Goal: Transaction & Acquisition: Subscribe to service/newsletter

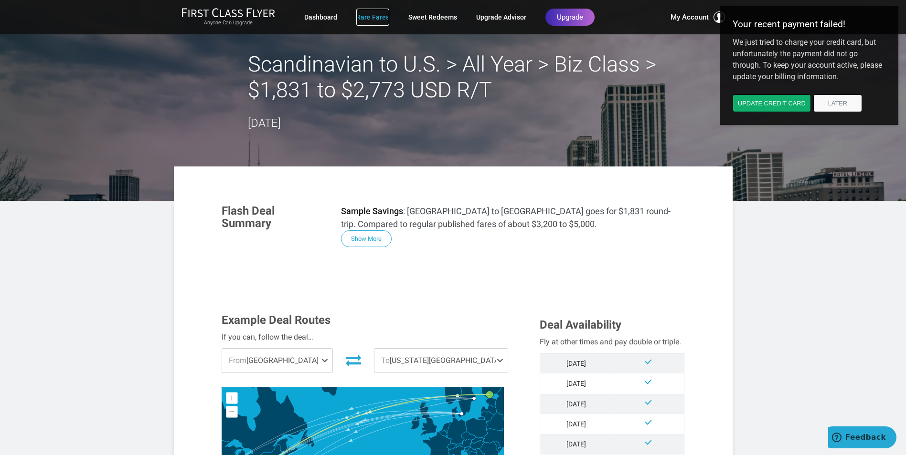
click at [364, 14] on link "Rare Fares" at bounding box center [372, 17] width 33 height 17
click at [765, 99] on button "Update credit card" at bounding box center [771, 104] width 78 height 18
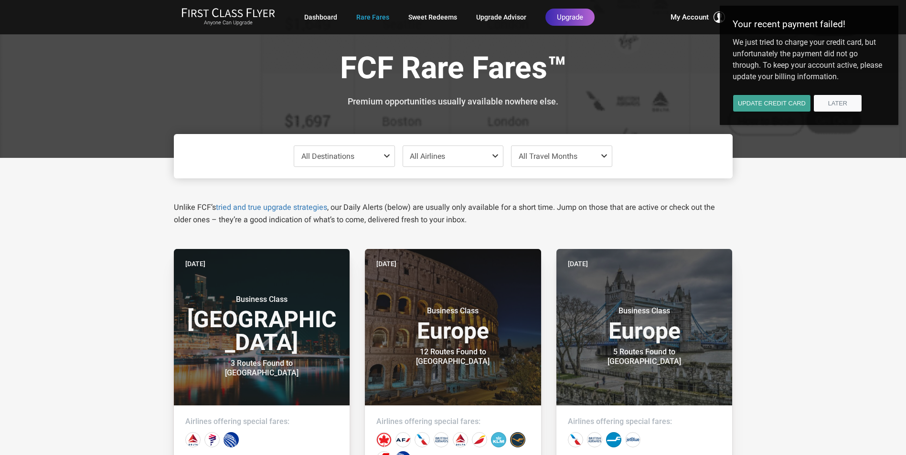
click at [772, 103] on button "Update credit card" at bounding box center [771, 104] width 78 height 18
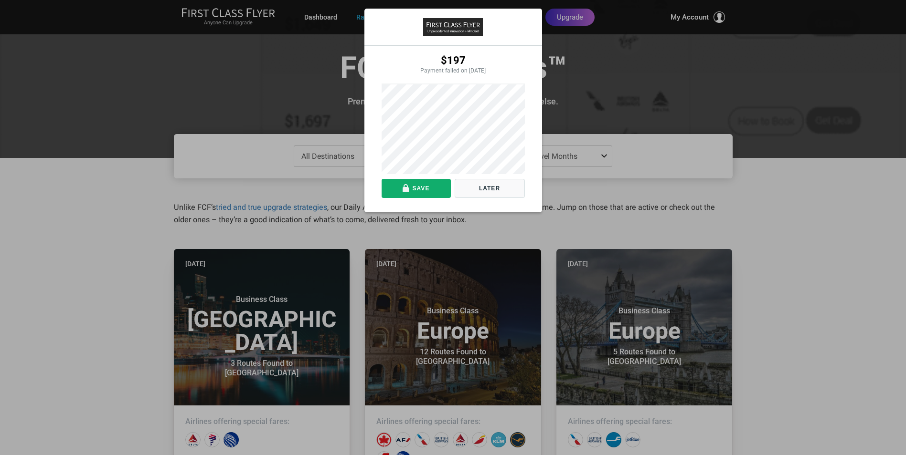
click at [373, 148] on div "$197 Payment failed on 9/30/2025 Save Later" at bounding box center [453, 111] width 178 height 204
click at [407, 187] on button "Save" at bounding box center [415, 188] width 69 height 19
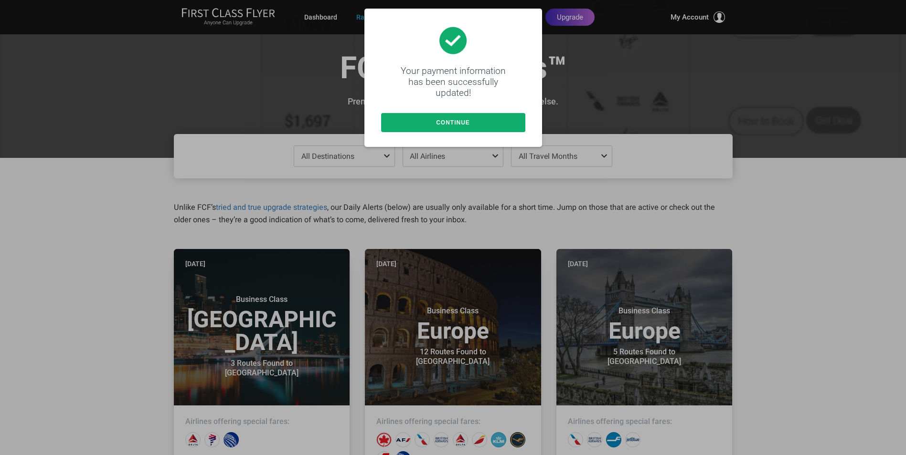
click at [447, 123] on button "Continue" at bounding box center [453, 122] width 144 height 19
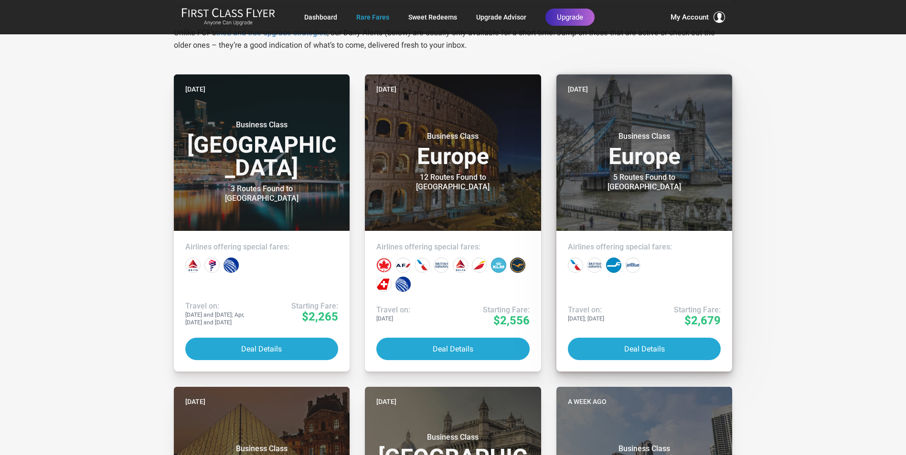
scroll to position [191, 0]
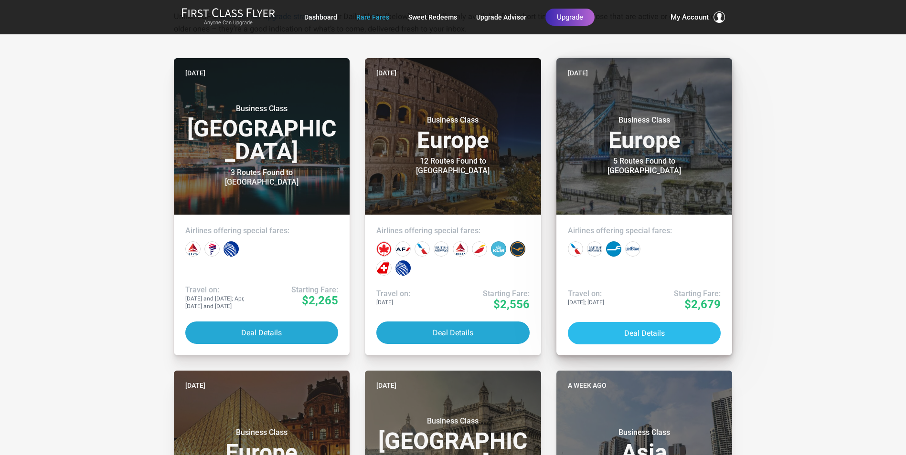
click at [631, 334] on button "Deal Details" at bounding box center [644, 333] width 153 height 22
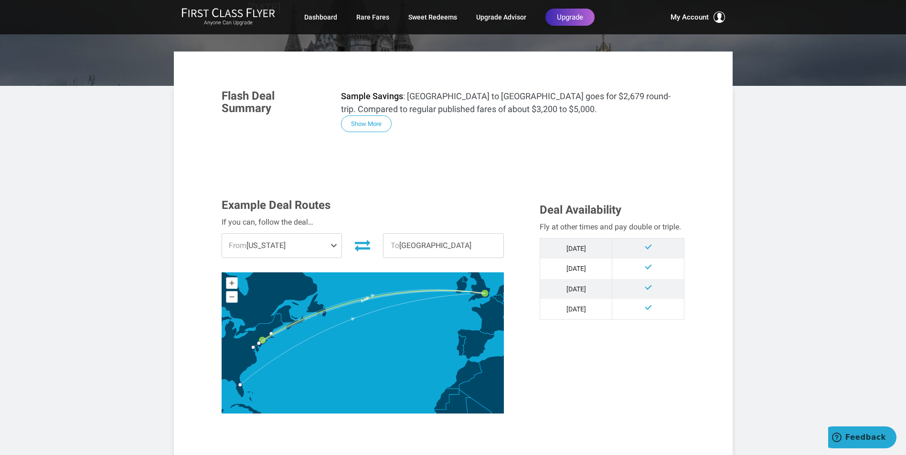
scroll to position [191, 0]
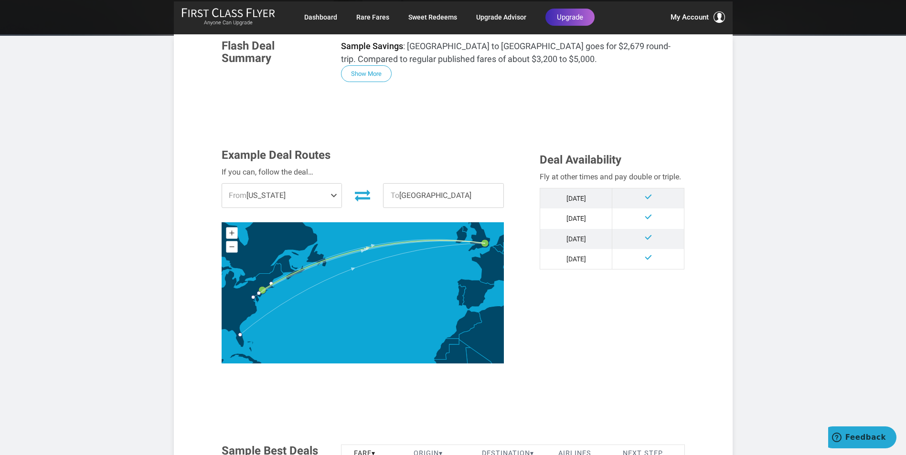
click at [331, 184] on span at bounding box center [335, 196] width 11 height 24
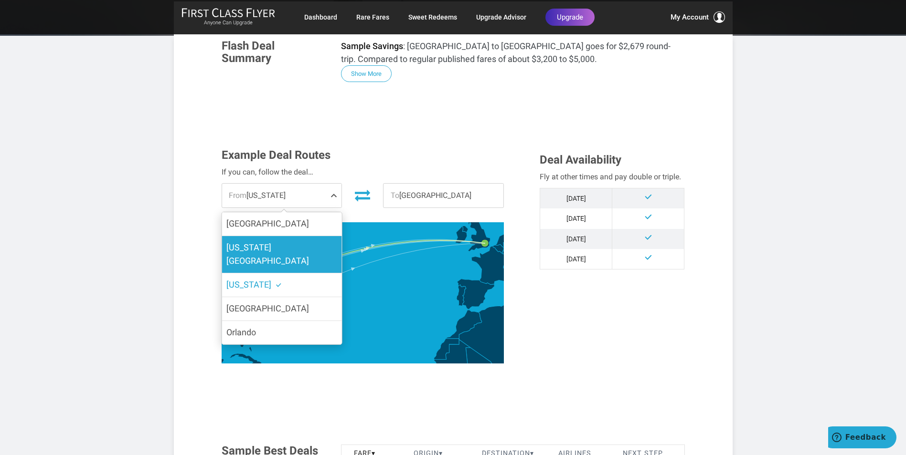
click at [300, 236] on label "[US_STATE][GEOGRAPHIC_DATA]" at bounding box center [282, 254] width 120 height 37
click at [0, 0] on input "[US_STATE][GEOGRAPHIC_DATA]" at bounding box center [0, 0] width 0 height 0
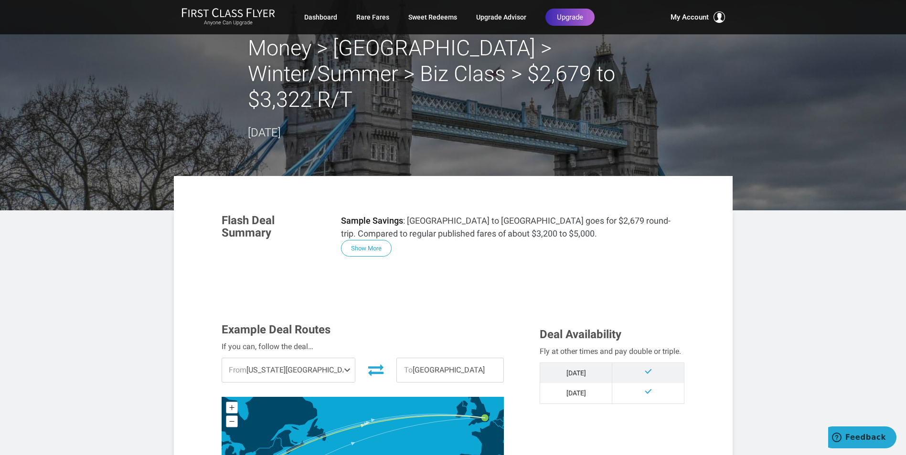
scroll to position [0, 0]
